Goal: Task Accomplishment & Management: Manage account settings

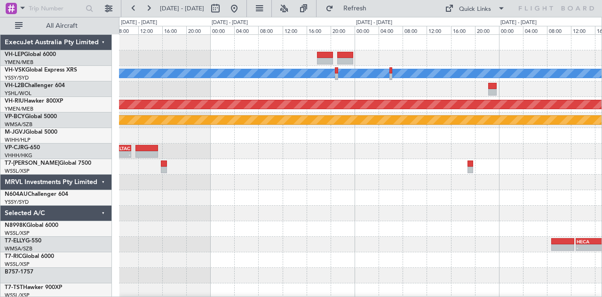
click at [331, 163] on div "MEL Planned Maint Melbourne (Essendon) Planned Maint Kuala Lumpur (Sultan Abdul…" at bounding box center [360, 291] width 483 height 512
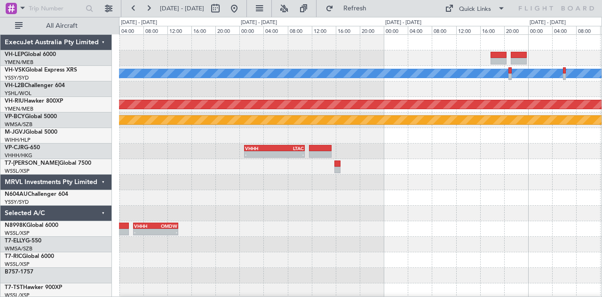
click at [374, 168] on div "OMDW 11:50 Z EGLF 18:45 Z - -" at bounding box center [360, 167] width 483 height 16
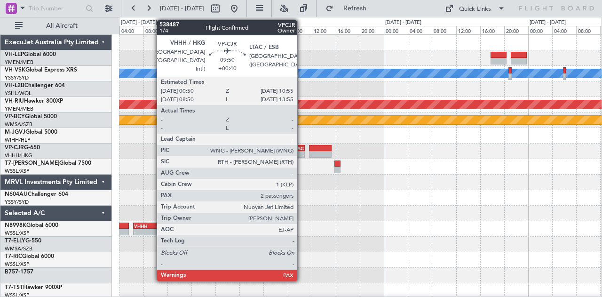
click at [424, 163] on div "MEL No Crew Planned Maint Melbourne (Essendon) Planned Maint Kuala Lumpur (Sult…" at bounding box center [360, 291] width 483 height 512
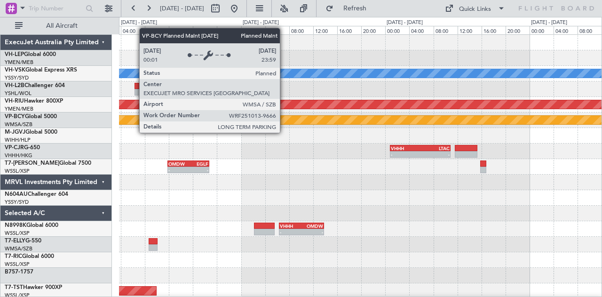
click at [389, 151] on div "MEL No Crew Planned Maint Melbourne (Essendon) Planned Maint Kuala Lumpur (Sult…" at bounding box center [360, 291] width 483 height 512
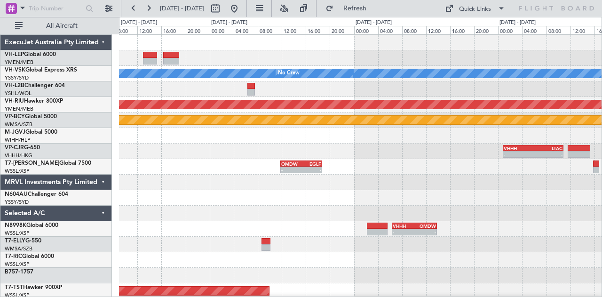
click at [420, 162] on div "MEL No Crew Planned Maint Melbourne (Essendon) Planned Maint Kuala Lumpur (Sult…" at bounding box center [360, 291] width 483 height 512
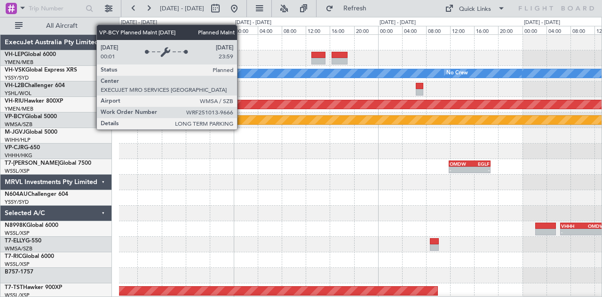
click at [458, 158] on div "MEL No Crew Planned Maint Melbourne (Essendon) Planned Maint Kuala Lumpur (Sult…" at bounding box center [360, 291] width 483 height 512
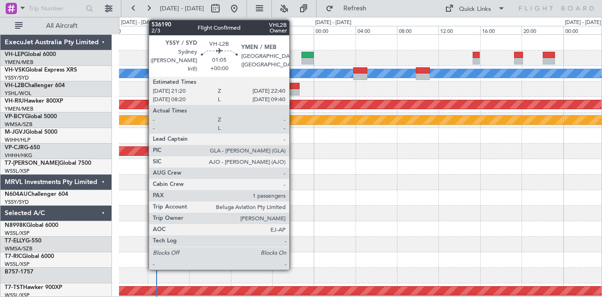
click at [294, 90] on div at bounding box center [293, 92] width 14 height 7
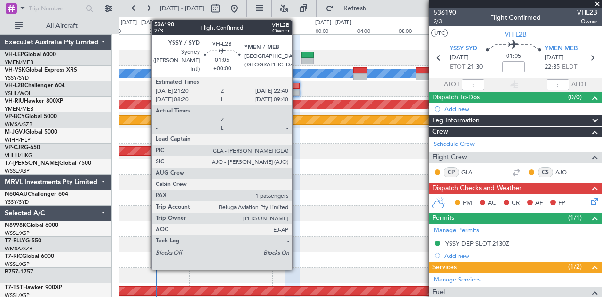
click at [297, 91] on div at bounding box center [293, 92] width 14 height 7
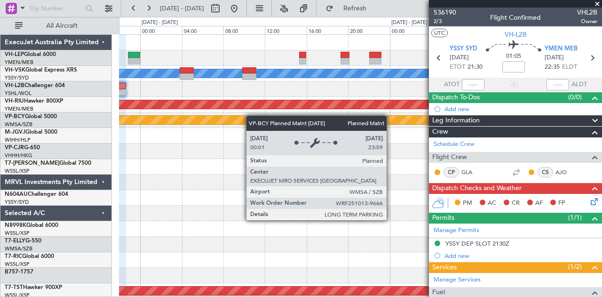
click at [199, 123] on div "MEL Planned Maint Melbourne (Essendon) Planned Maint Kuala Lumpur (Sultan Abdul…" at bounding box center [360, 291] width 483 height 512
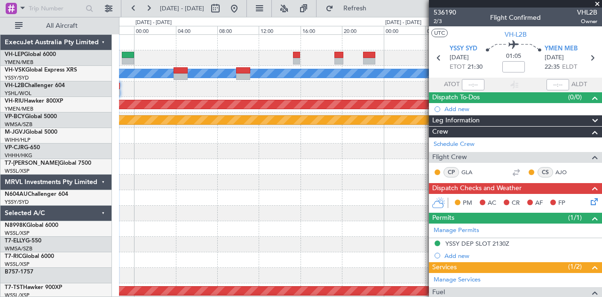
click at [135, 125] on div "MEL Planned Maint Melbourne (Essendon) Planned Maint Kuala Lumpur (Sultan Abdul…" at bounding box center [360, 291] width 483 height 512
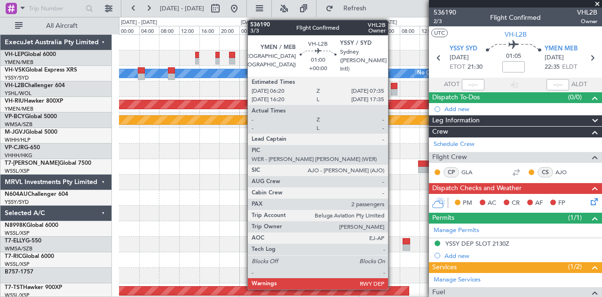
click at [393, 92] on div at bounding box center [394, 92] width 7 height 7
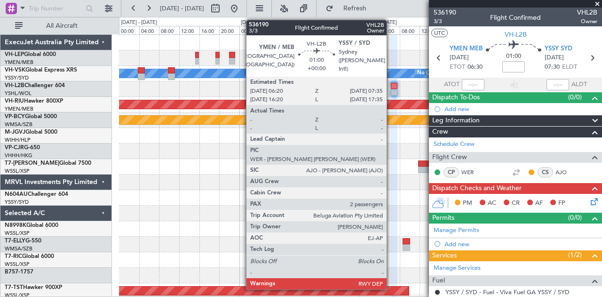
click at [391, 89] on div at bounding box center [394, 92] width 7 height 7
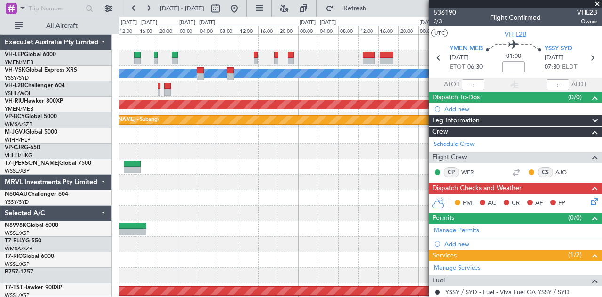
click at [310, 91] on div at bounding box center [360, 89] width 483 height 16
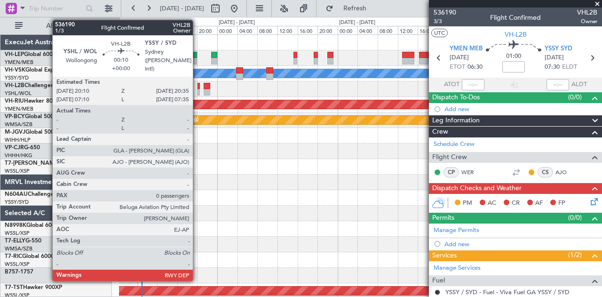
click at [198, 93] on div at bounding box center [199, 92] width 2 height 7
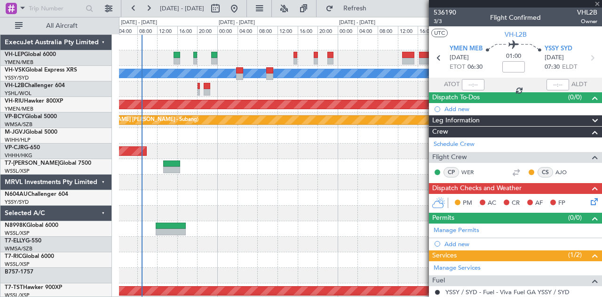
click at [199, 92] on div at bounding box center [199, 92] width 2 height 7
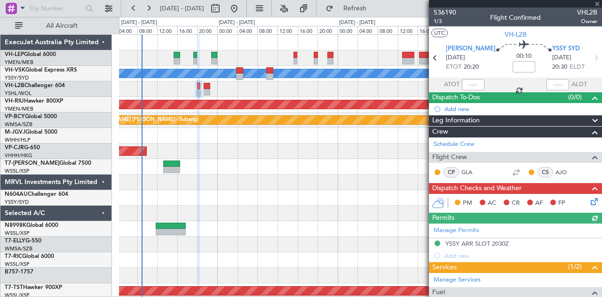
scroll to position [84, 0]
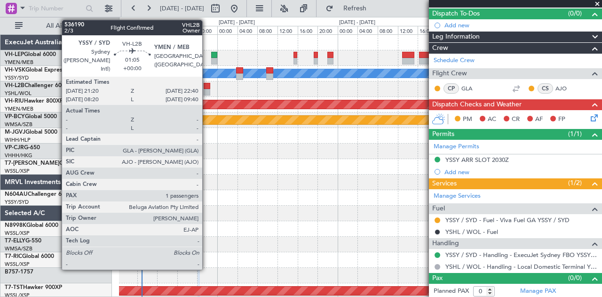
click at [207, 86] on div at bounding box center [207, 86] width 7 height 7
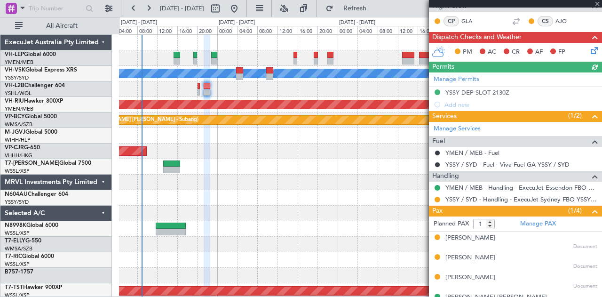
scroll to position [164, 0]
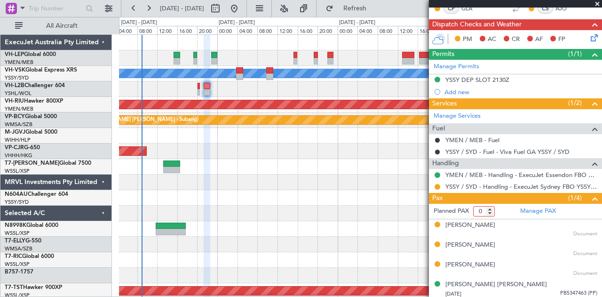
click at [491, 211] on input "0" at bounding box center [484, 211] width 22 height 10
click at [491, 211] on input "-1" at bounding box center [484, 211] width 22 height 10
click at [490, 207] on input "0" at bounding box center [484, 211] width 22 height 10
click at [490, 207] on input "1" at bounding box center [484, 211] width 22 height 10
click at [490, 207] on input "2" at bounding box center [484, 211] width 22 height 10
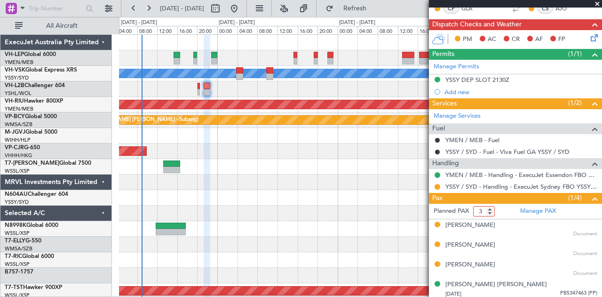
click at [490, 207] on input "3" at bounding box center [484, 211] width 22 height 10
type input "4"
click at [490, 207] on input "4" at bounding box center [484, 211] width 22 height 10
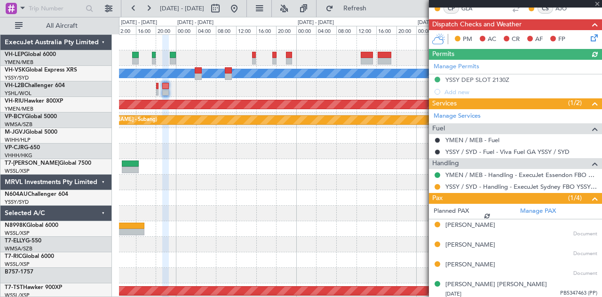
click at [222, 97] on div "MEL No Crew Planned Maint Melbourne (Essendon) Planned Maint Kuala Lumpur (Sult…" at bounding box center [360, 291] width 483 height 512
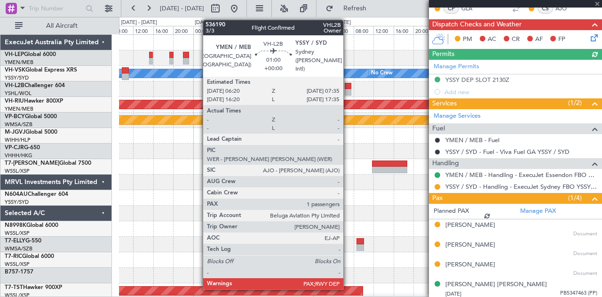
click at [348, 87] on div at bounding box center [348, 86] width 7 height 7
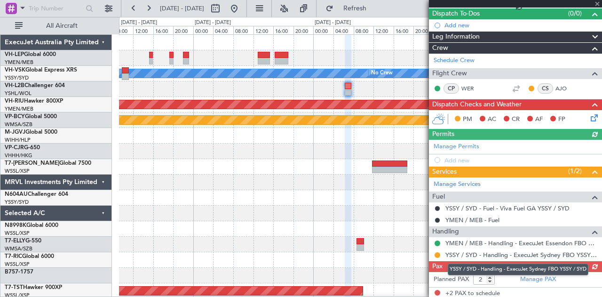
scroll to position [105, 0]
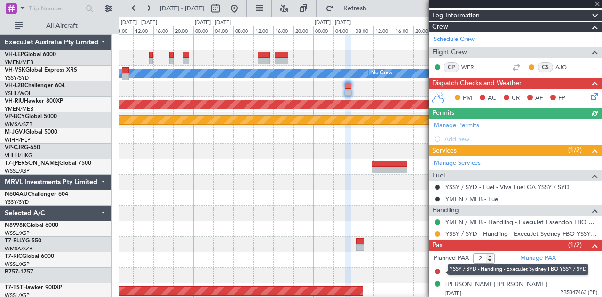
click at [490, 257] on mat-tooltip-component "YSSY / SYD - Handling - ExecuJet Sydney FBO YSSY / SYD" at bounding box center [518, 269] width 154 height 25
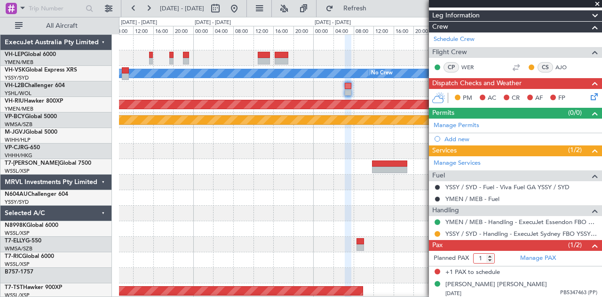
type input "1"
click at [490, 257] on input "1" at bounding box center [484, 258] width 22 height 10
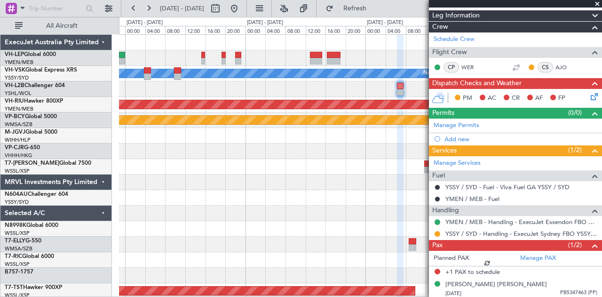
click at [278, 95] on div at bounding box center [360, 89] width 483 height 16
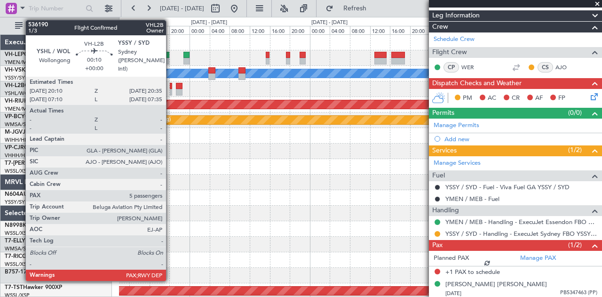
scroll to position [93, 0]
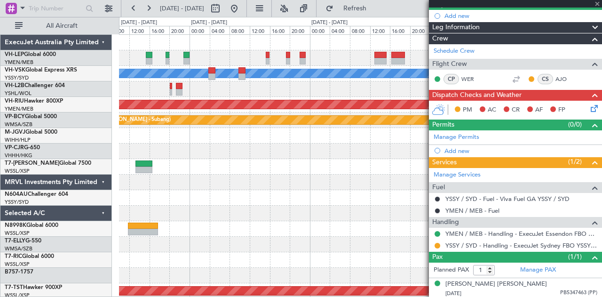
click at [171, 84] on div at bounding box center [171, 86] width 2 height 7
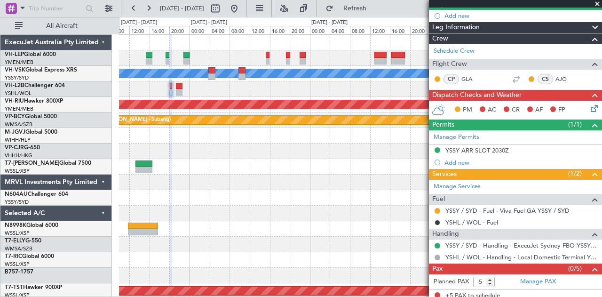
scroll to position [95, 0]
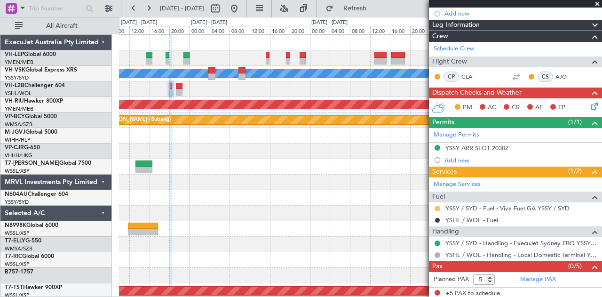
click at [438, 206] on button at bounding box center [438, 209] width 6 height 6
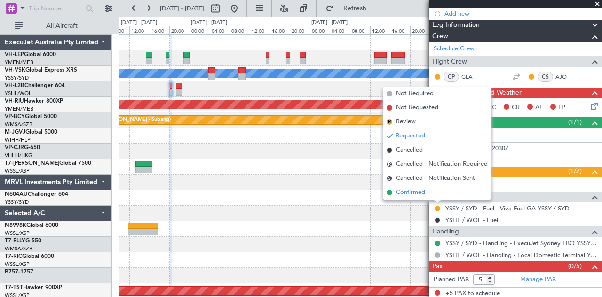
click at [425, 197] on li "Confirmed" at bounding box center [437, 192] width 109 height 14
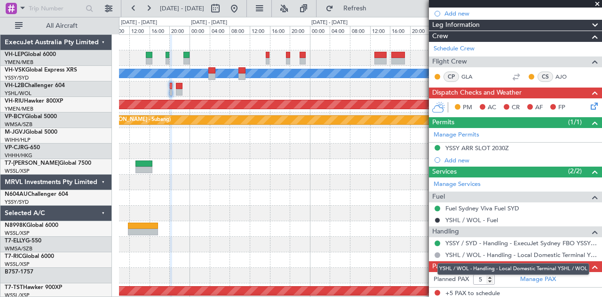
click at [489, 278] on mat-tooltip-component "YSHL / WOL - Handling - Local Domestic Terminal YSHL / WOL" at bounding box center [513, 268] width 165 height 25
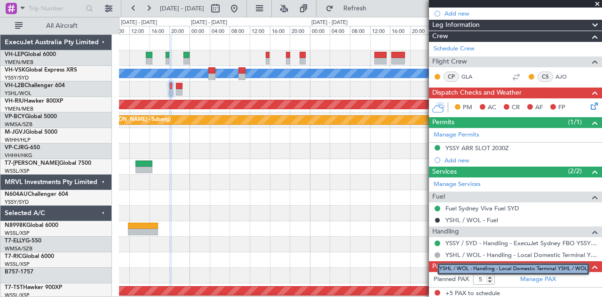
click at [489, 278] on mat-tooltip-component "YSHL / WOL - Handling - Local Domestic Terminal YSHL / WOL" at bounding box center [513, 268] width 165 height 25
type input "0"
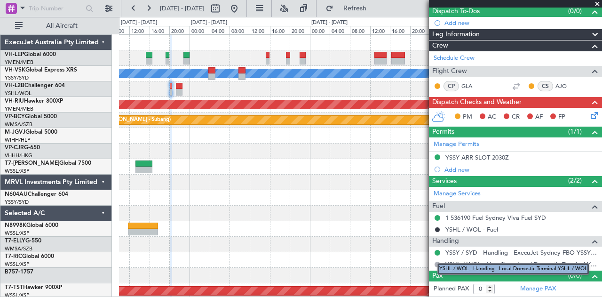
scroll to position [84, 0]
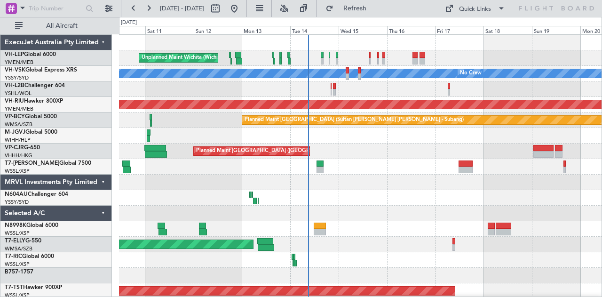
click at [316, 109] on div "Unplanned Maint Wichita (Wichita Mid-continent) [PERSON_NAME] No Crew Unplanned…" at bounding box center [360, 291] width 483 height 512
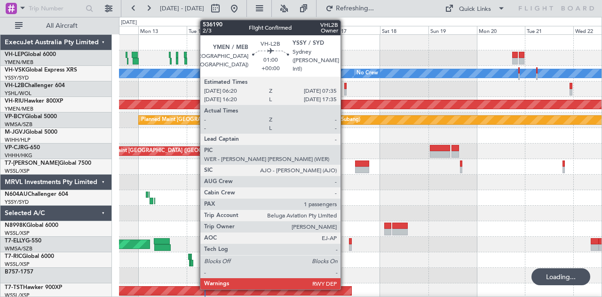
click at [345, 87] on div at bounding box center [345, 86] width 3 height 7
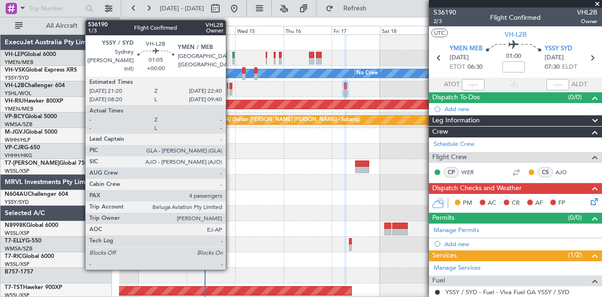
click at [231, 88] on div at bounding box center [231, 86] width 3 height 7
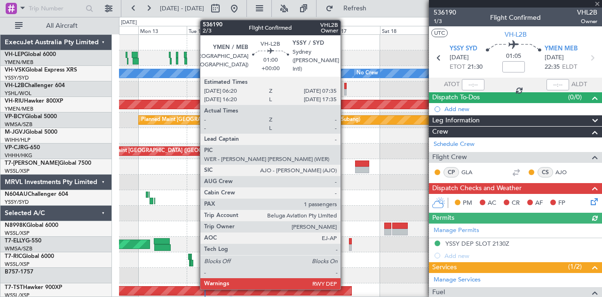
click at [345, 87] on div at bounding box center [345, 86] width 3 height 7
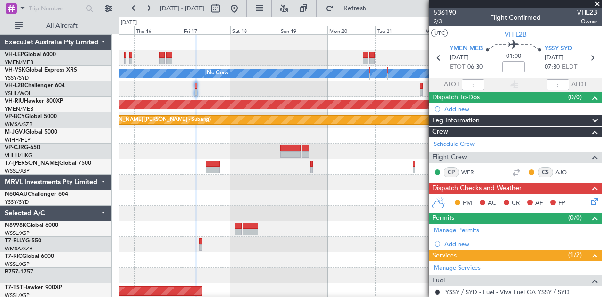
click at [225, 96] on div "[PERSON_NAME] No Crew Planned Maint [GEOGRAPHIC_DATA] ([GEOGRAPHIC_DATA]) Plann…" at bounding box center [360, 291] width 483 height 512
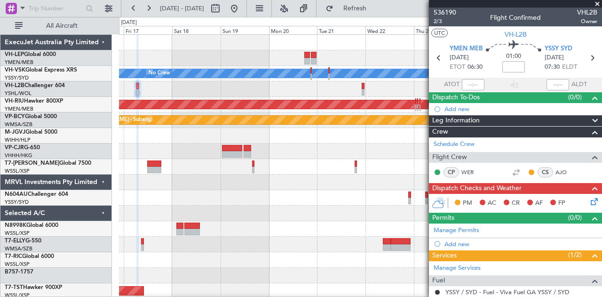
click at [266, 92] on div at bounding box center [360, 89] width 483 height 16
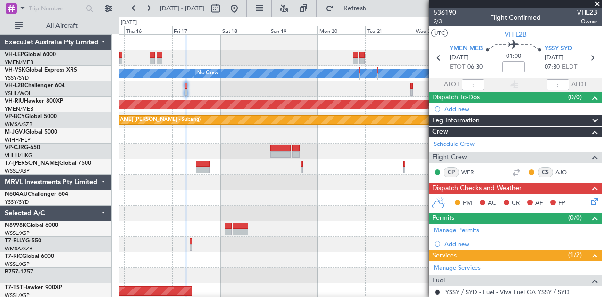
click at [310, 95] on div at bounding box center [360, 89] width 483 height 16
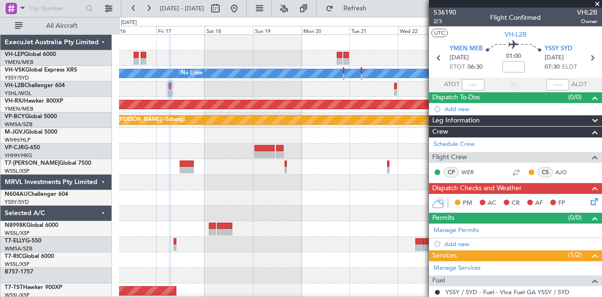
click at [343, 95] on div at bounding box center [360, 89] width 483 height 16
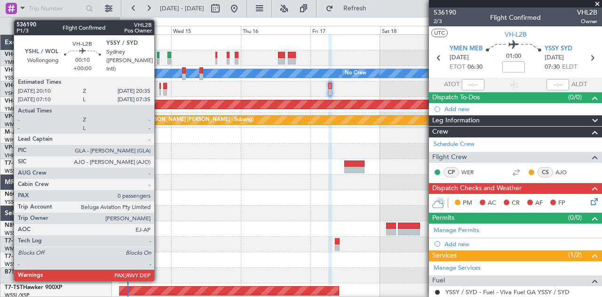
click at [159, 89] on div at bounding box center [159, 92] width 1 height 7
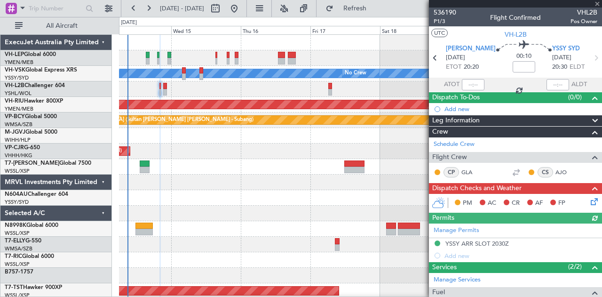
click at [589, 199] on icon at bounding box center [593, 200] width 8 height 8
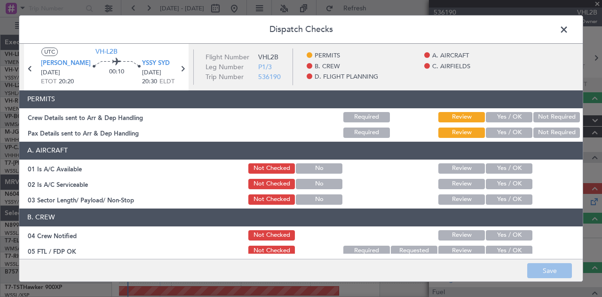
click at [546, 112] on button "Not Required" at bounding box center [556, 117] width 47 height 10
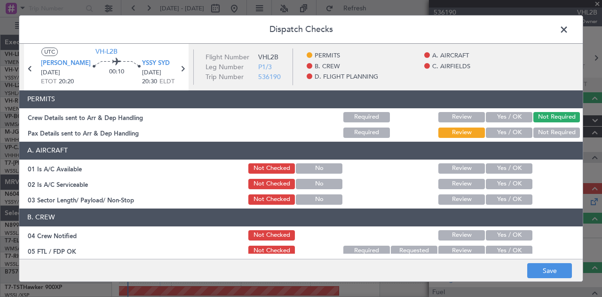
click at [543, 130] on button "Not Required" at bounding box center [556, 132] width 47 height 10
drag, startPoint x: 511, startPoint y: 168, endPoint x: 510, endPoint y: 174, distance: 6.2
click at [511, 169] on button "Yes / OK" at bounding box center [509, 168] width 47 height 10
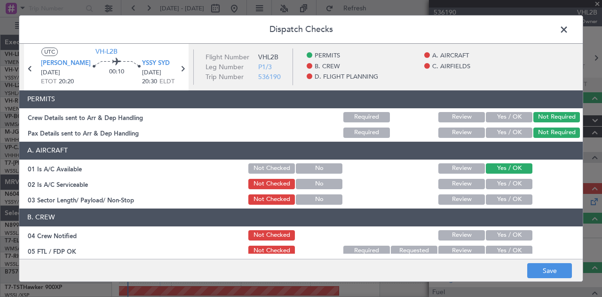
click at [508, 183] on button "Yes / OK" at bounding box center [509, 184] width 47 height 10
click at [506, 195] on button "Yes / OK" at bounding box center [509, 199] width 47 height 10
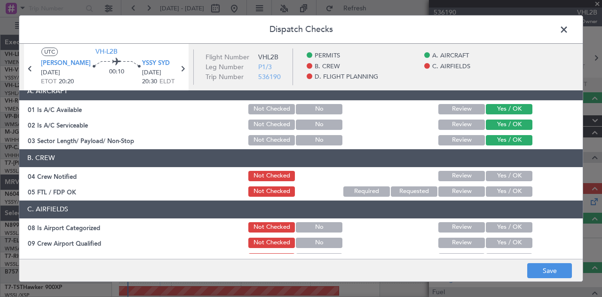
scroll to position [94, 0]
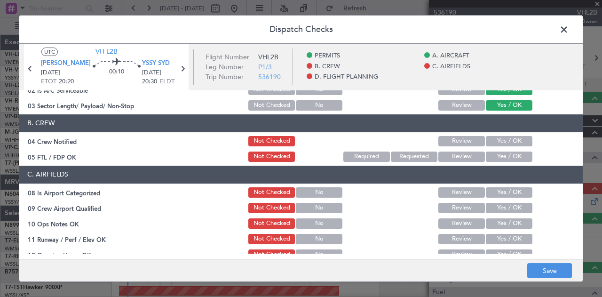
click at [499, 143] on button "Yes / OK" at bounding box center [509, 141] width 47 height 10
click at [498, 159] on button "Yes / OK" at bounding box center [509, 156] width 47 height 10
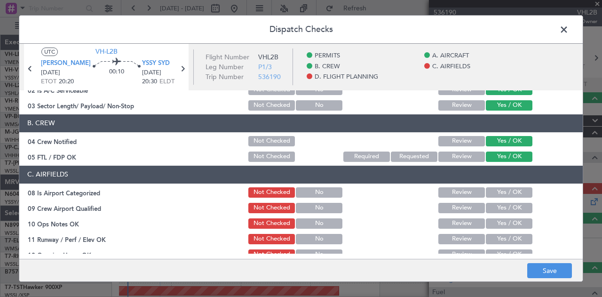
click at [498, 191] on button "Yes / OK" at bounding box center [509, 192] width 47 height 10
click at [499, 205] on button "Yes / OK" at bounding box center [509, 208] width 47 height 10
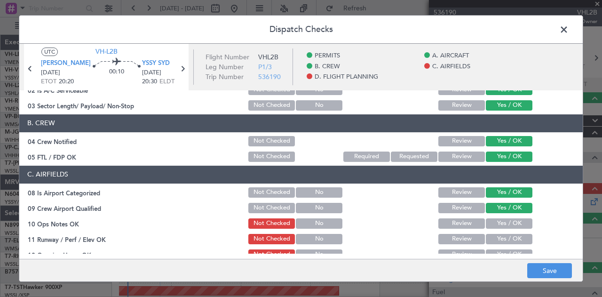
click at [499, 222] on button "Yes / OK" at bounding box center [509, 223] width 47 height 10
click at [498, 238] on button "Yes / OK" at bounding box center [509, 239] width 47 height 10
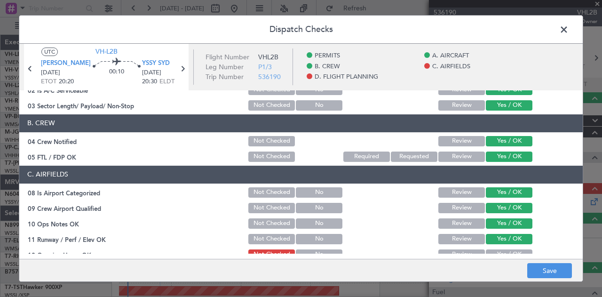
scroll to position [141, 0]
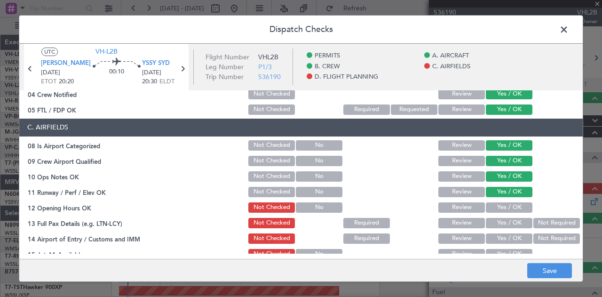
click at [512, 206] on button "Yes / OK" at bounding box center [509, 207] width 47 height 10
click at [510, 223] on button "Yes / OK" at bounding box center [509, 223] width 47 height 10
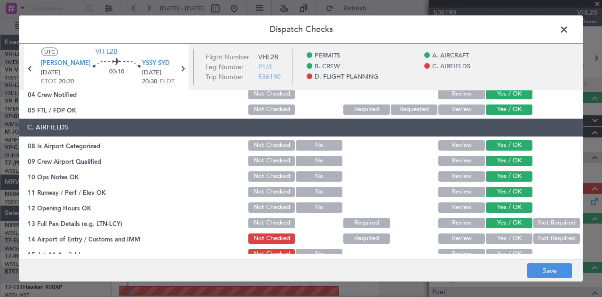
click at [548, 235] on button "Not Required" at bounding box center [556, 238] width 47 height 10
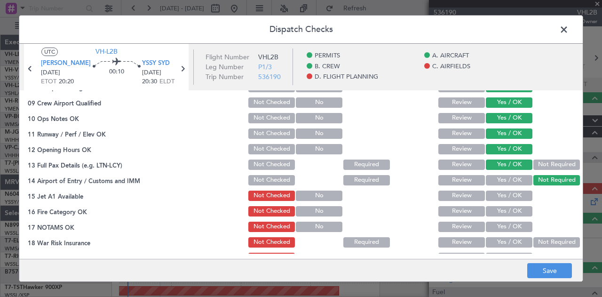
scroll to position [235, 0]
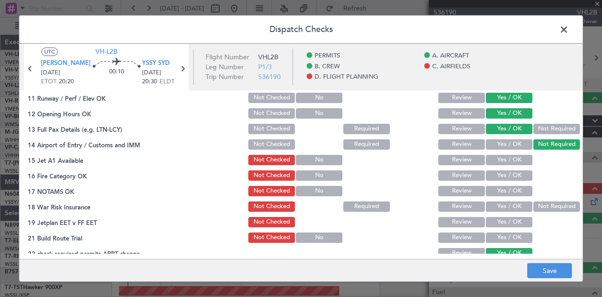
click at [488, 157] on button "Yes / OK" at bounding box center [509, 160] width 47 height 10
click at [492, 169] on div "Yes / OK" at bounding box center [509, 175] width 48 height 13
click at [494, 178] on button "Yes / OK" at bounding box center [509, 175] width 47 height 10
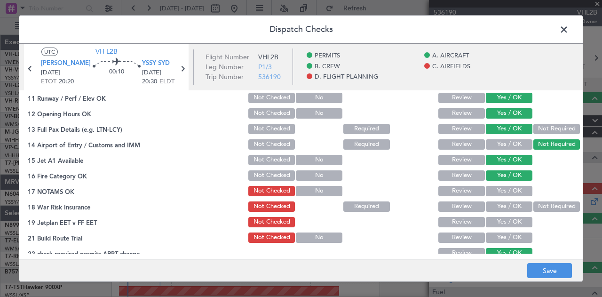
click at [496, 189] on button "Yes / OK" at bounding box center [509, 191] width 47 height 10
click at [543, 206] on button "Not Required" at bounding box center [556, 206] width 47 height 10
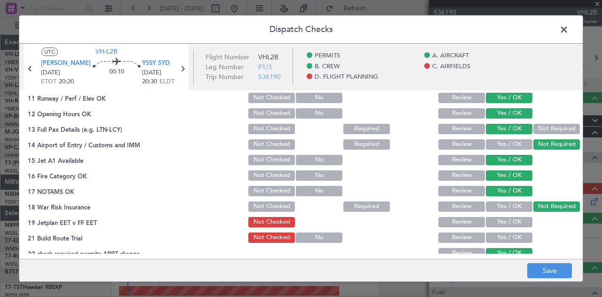
click at [517, 217] on button "Yes / OK" at bounding box center [509, 222] width 47 height 10
click at [513, 236] on button "Yes / OK" at bounding box center [509, 237] width 47 height 10
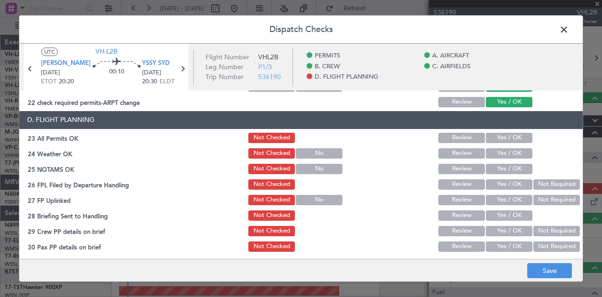
scroll to position [388, 0]
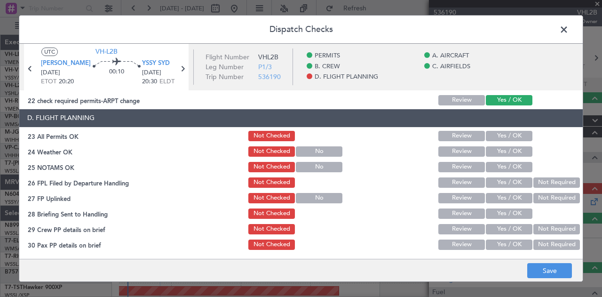
click at [494, 135] on button "Yes / OK" at bounding box center [509, 136] width 47 height 10
click at [494, 147] on button "Yes / OK" at bounding box center [509, 151] width 47 height 10
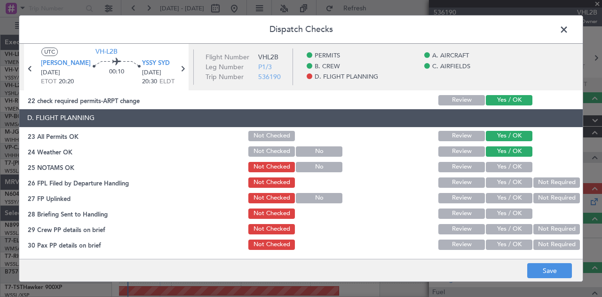
click at [493, 165] on button "Yes / OK" at bounding box center [509, 167] width 47 height 10
click at [538, 181] on button "Not Required" at bounding box center [556, 182] width 47 height 10
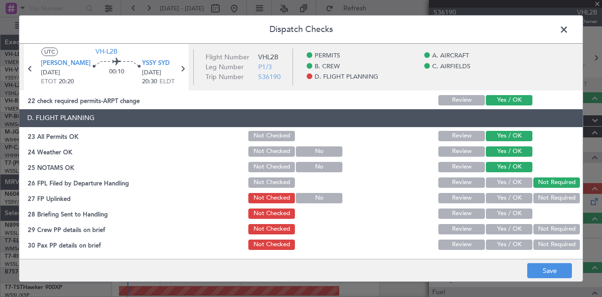
click at [542, 200] on button "Not Required" at bounding box center [556, 198] width 47 height 10
click at [520, 215] on button "Yes / OK" at bounding box center [509, 213] width 47 height 10
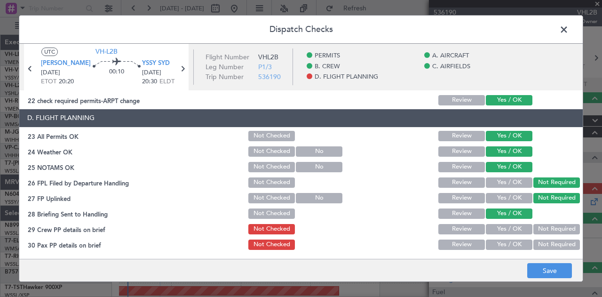
click at [540, 226] on button "Not Required" at bounding box center [556, 229] width 47 height 10
click at [540, 246] on button "Not Required" at bounding box center [556, 244] width 47 height 10
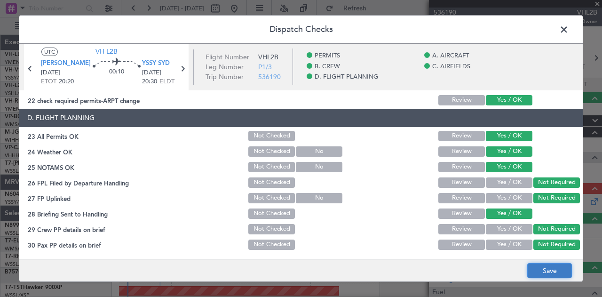
click at [543, 268] on button "Save" at bounding box center [549, 270] width 45 height 15
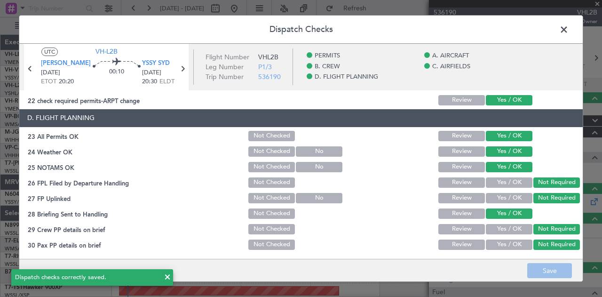
click at [569, 28] on span at bounding box center [569, 32] width 0 height 19
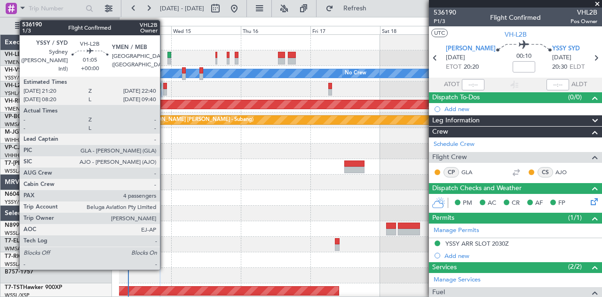
click at [165, 85] on div at bounding box center [165, 86] width 4 height 7
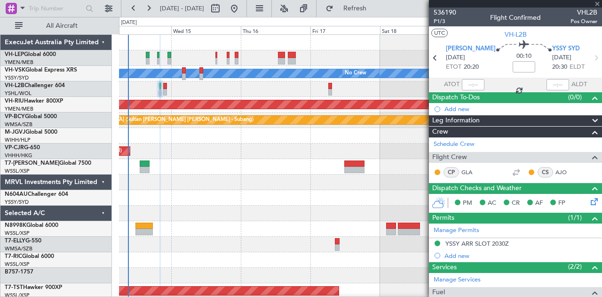
type input "4"
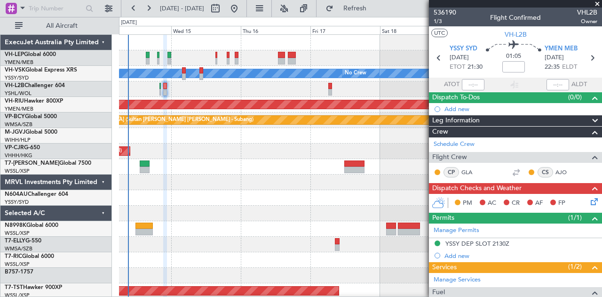
click at [589, 199] on icon at bounding box center [593, 200] width 8 height 8
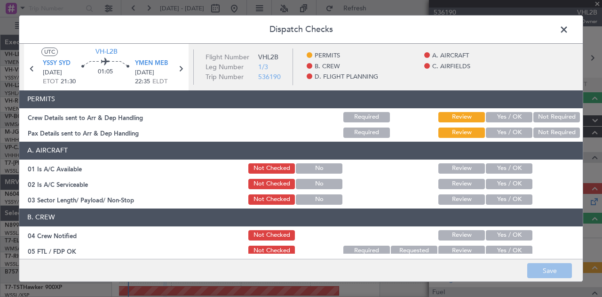
click at [546, 116] on button "Not Required" at bounding box center [556, 117] width 47 height 10
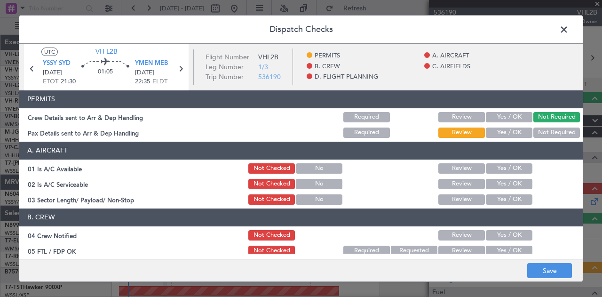
click at [545, 130] on button "Not Required" at bounding box center [556, 132] width 47 height 10
click at [504, 168] on button "Yes / OK" at bounding box center [509, 168] width 47 height 10
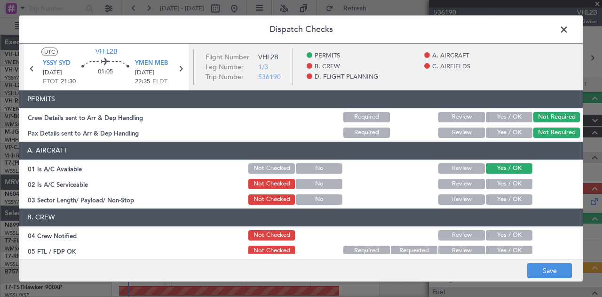
click at [502, 185] on button "Yes / OK" at bounding box center [509, 184] width 47 height 10
click at [501, 200] on button "Yes / OK" at bounding box center [509, 199] width 47 height 10
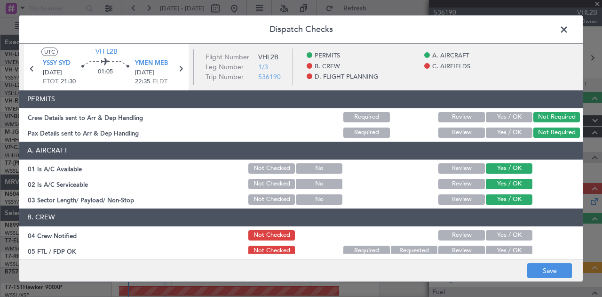
click at [497, 233] on button "Yes / OK" at bounding box center [509, 235] width 47 height 10
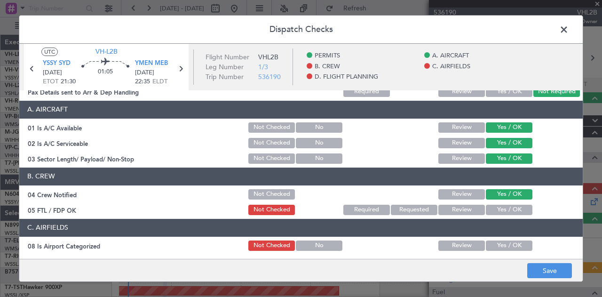
scroll to position [94, 0]
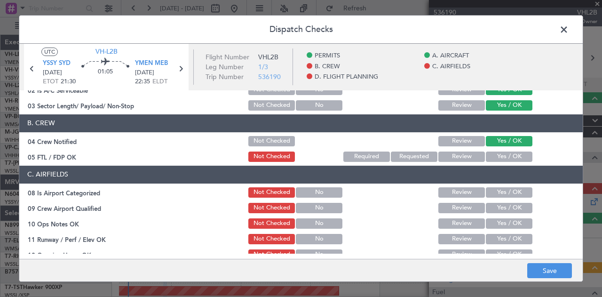
click at [491, 155] on button "Yes / OK" at bounding box center [509, 156] width 47 height 10
click at [493, 190] on button "Yes / OK" at bounding box center [509, 192] width 47 height 10
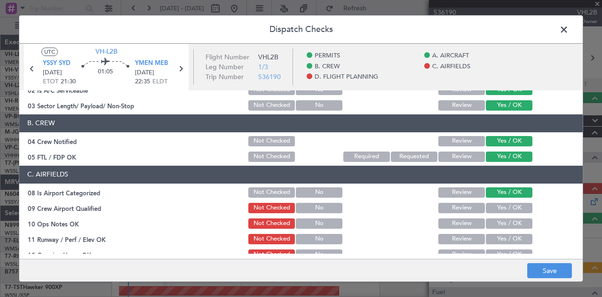
click at [493, 207] on button "Yes / OK" at bounding box center [509, 208] width 47 height 10
click at [493, 225] on button "Yes / OK" at bounding box center [509, 223] width 47 height 10
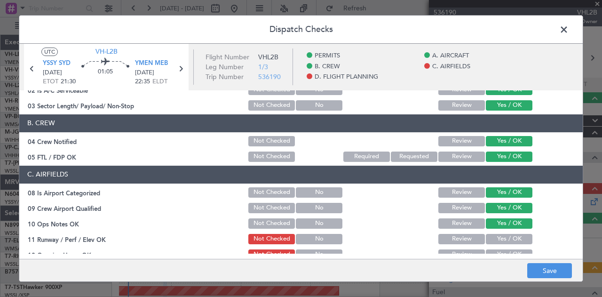
click at [495, 244] on div "Yes / OK" at bounding box center [509, 238] width 48 height 13
click at [501, 238] on button "Yes / OK" at bounding box center [509, 239] width 47 height 10
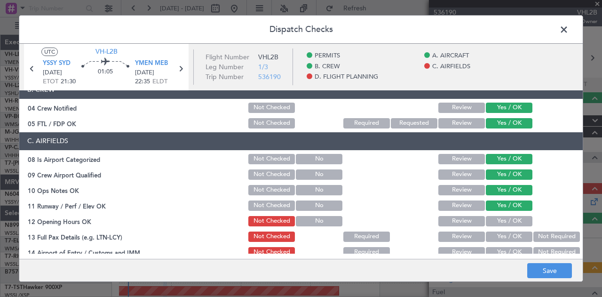
scroll to position [141, 0]
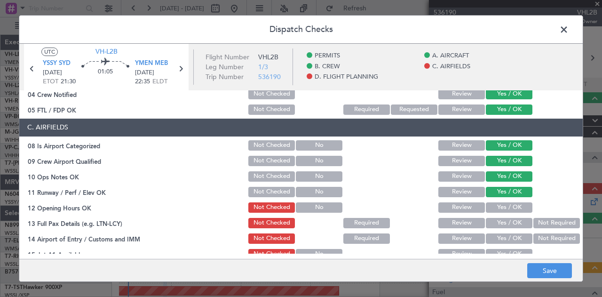
click at [500, 205] on button "Yes / OK" at bounding box center [509, 207] width 47 height 10
click at [499, 219] on button "Yes / OK" at bounding box center [509, 223] width 47 height 10
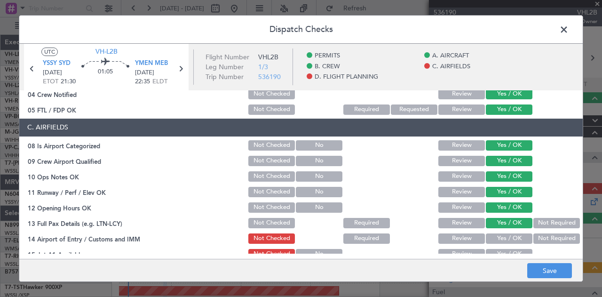
click at [537, 235] on button "Not Required" at bounding box center [556, 238] width 47 height 10
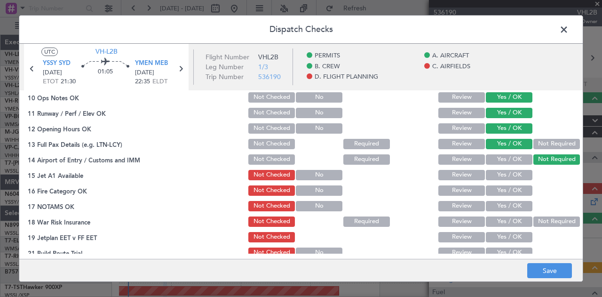
scroll to position [235, 0]
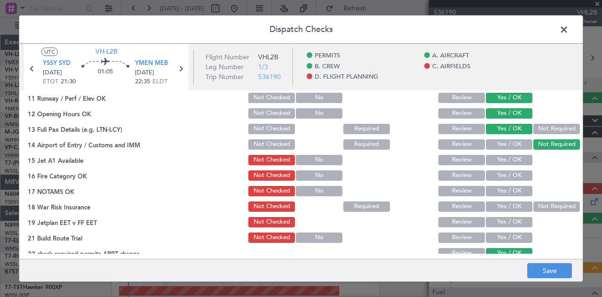
click at [501, 159] on button "Yes / OK" at bounding box center [509, 160] width 47 height 10
click at [501, 172] on button "Yes / OK" at bounding box center [509, 175] width 47 height 10
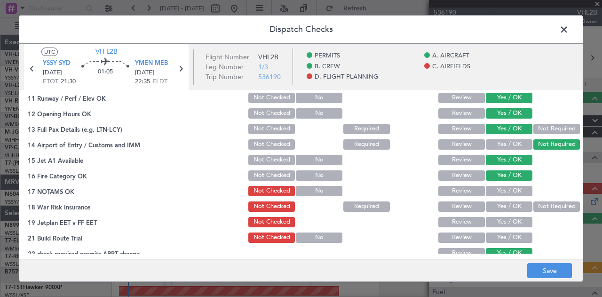
click at [501, 192] on button "Yes / OK" at bounding box center [509, 191] width 47 height 10
click at [536, 207] on button "Not Required" at bounding box center [556, 206] width 47 height 10
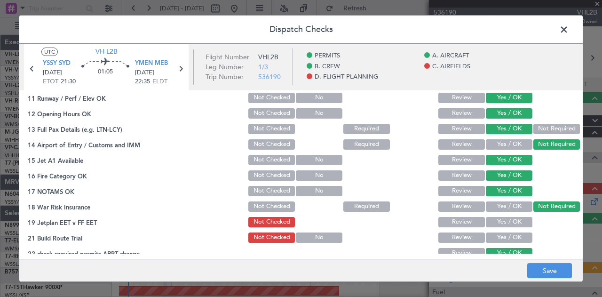
click at [517, 223] on button "Yes / OK" at bounding box center [509, 222] width 47 height 10
click at [517, 235] on button "Yes / OK" at bounding box center [509, 237] width 47 height 10
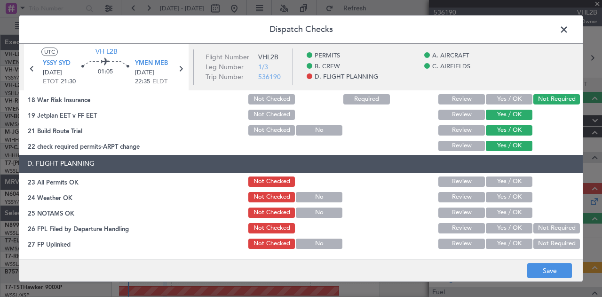
scroll to position [388, 0]
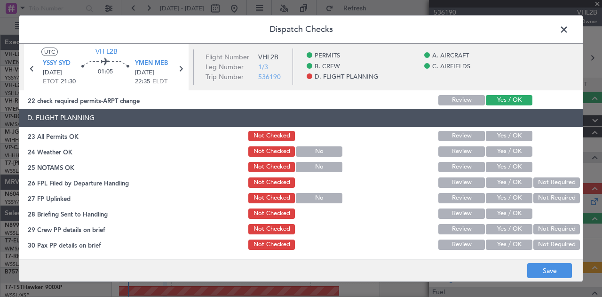
click at [504, 138] on button "Yes / OK" at bounding box center [509, 136] width 47 height 10
click at [501, 149] on button "Yes / OK" at bounding box center [509, 151] width 47 height 10
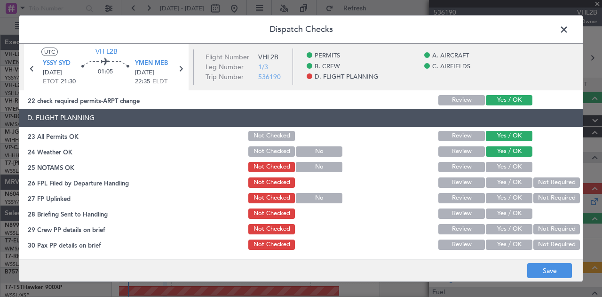
click at [497, 169] on button "Yes / OK" at bounding box center [509, 167] width 47 height 10
click at [544, 181] on button "Not Required" at bounding box center [556, 182] width 47 height 10
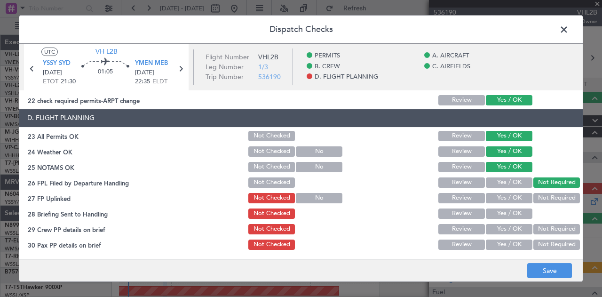
click at [546, 201] on button "Not Required" at bounding box center [556, 198] width 47 height 10
click at [517, 213] on button "Yes / OK" at bounding box center [509, 213] width 47 height 10
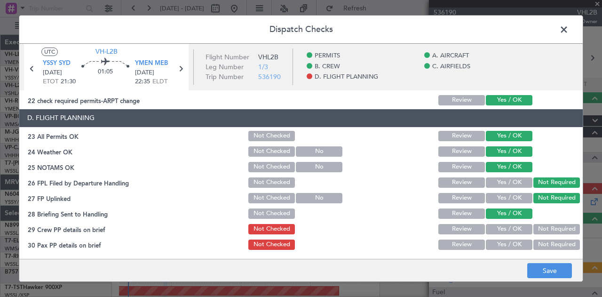
drag, startPoint x: 537, startPoint y: 224, endPoint x: 539, endPoint y: 236, distance: 11.4
click at [537, 224] on button "Not Required" at bounding box center [556, 229] width 47 height 10
click at [540, 244] on button "Not Required" at bounding box center [556, 244] width 47 height 10
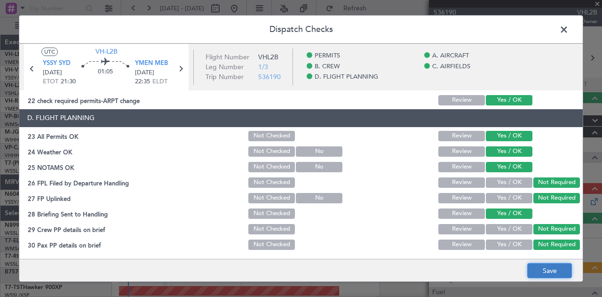
click at [541, 268] on button "Save" at bounding box center [549, 270] width 45 height 15
click at [569, 28] on span at bounding box center [569, 32] width 0 height 19
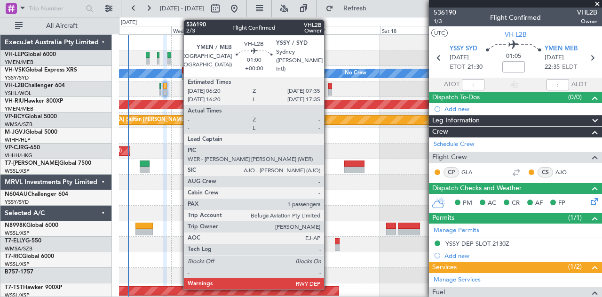
click at [329, 89] on div at bounding box center [330, 92] width 4 height 7
